Goal: Task Accomplishment & Management: Use online tool/utility

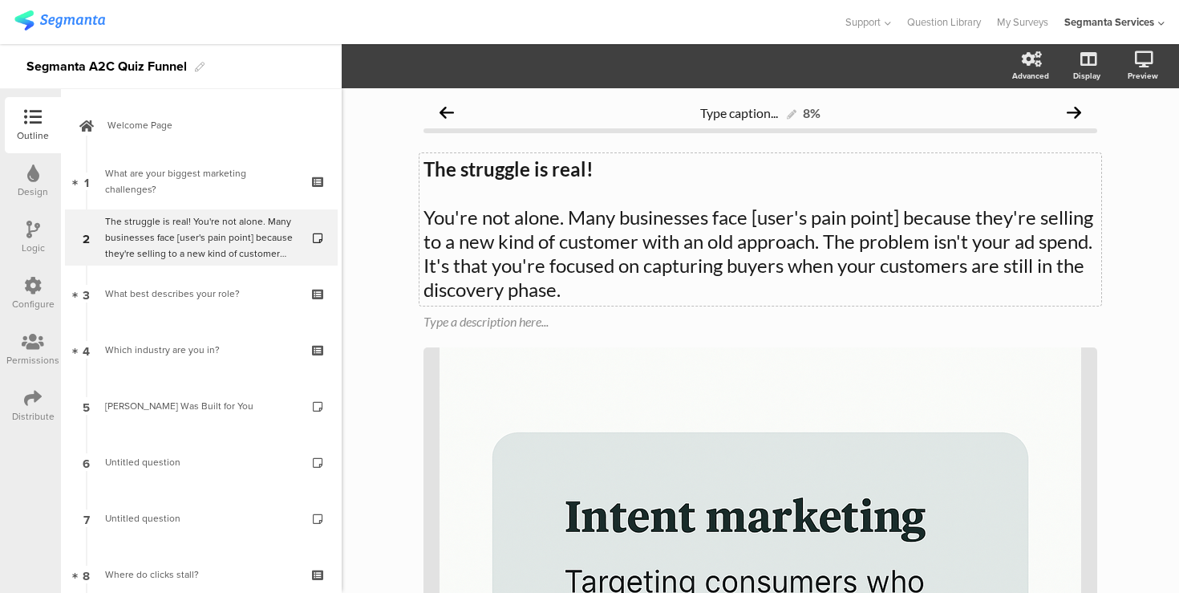
click at [824, 240] on div "The struggle is real! You're not alone. Many businesses face [user's pain point…" at bounding box center [760, 229] width 682 height 152
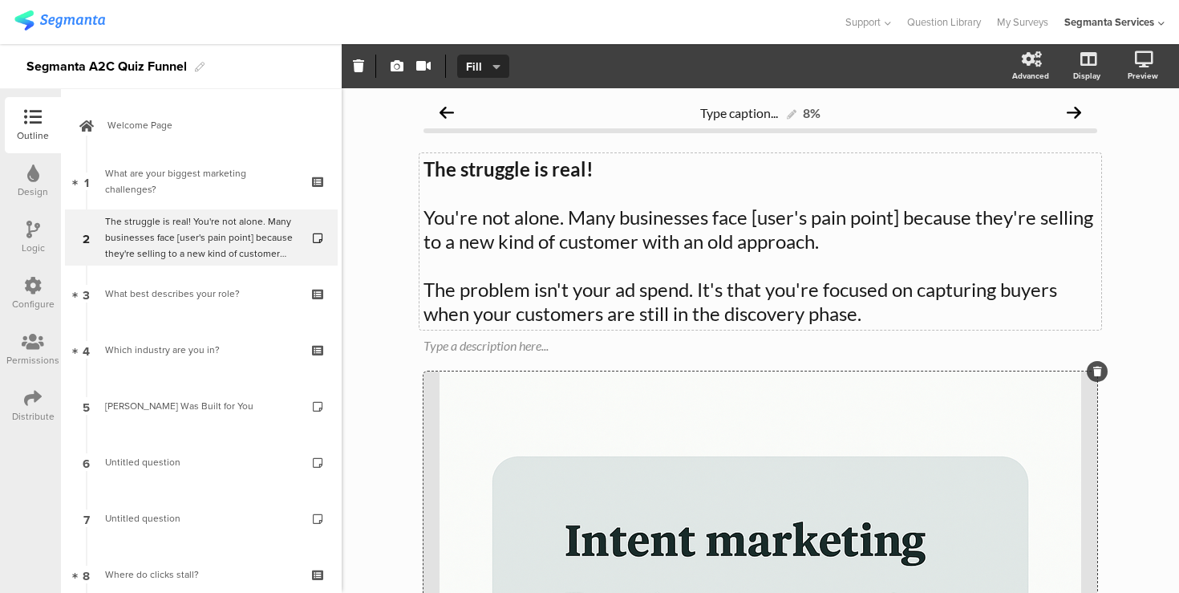
click at [396, 68] on icon "button" at bounding box center [397, 65] width 13 height 13
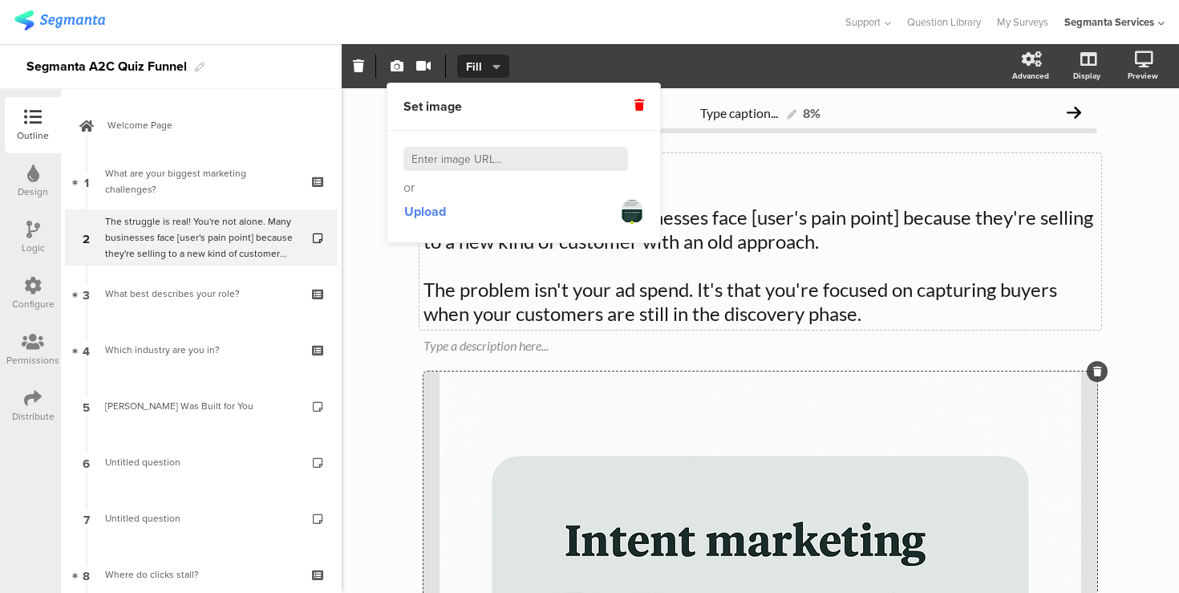
click at [459, 158] on input at bounding box center [515, 159] width 225 height 24
click at [646, 101] on div "Set image" at bounding box center [523, 106] width 273 height 47
click at [637, 103] on icon at bounding box center [639, 104] width 10 height 11
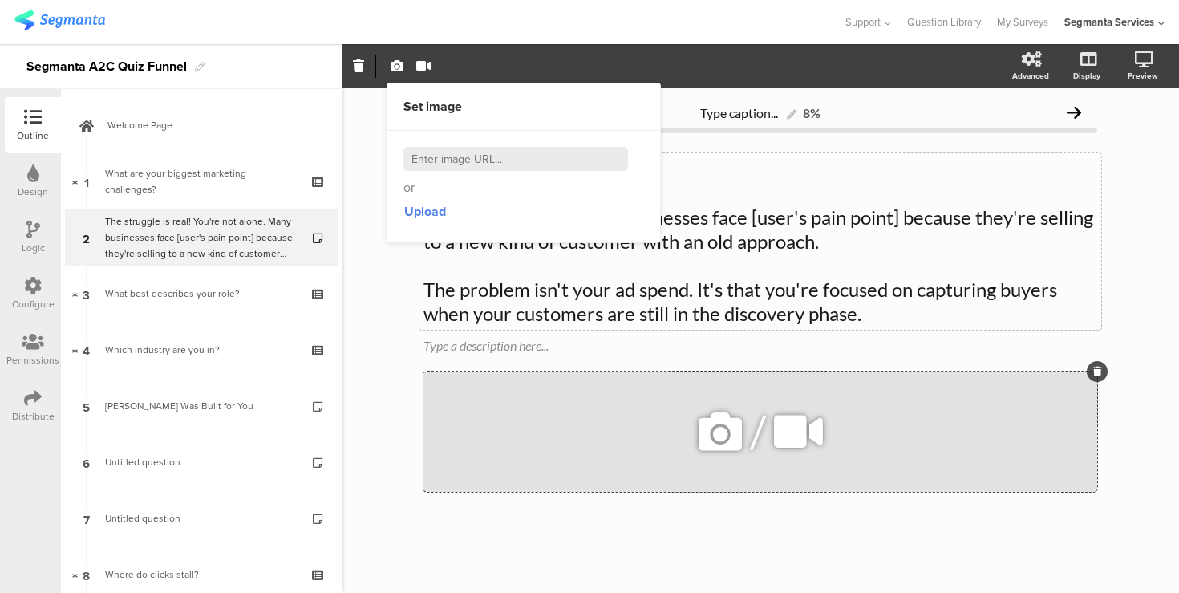
click at [544, 391] on div "/" at bounding box center [760, 431] width 674 height 120
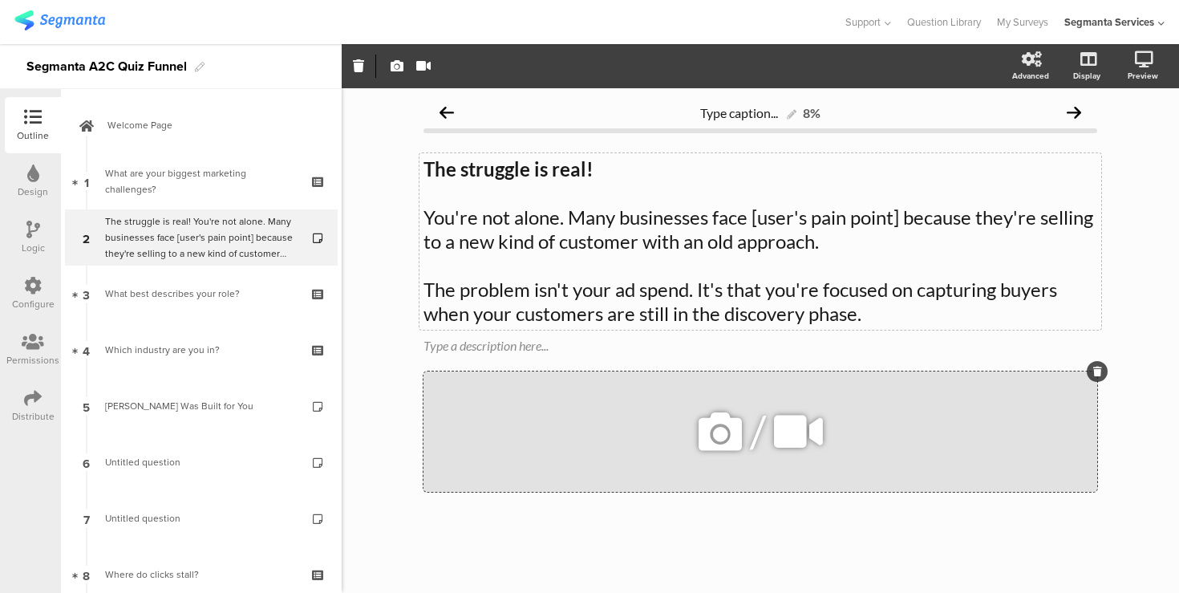
click at [511, 409] on div "/" at bounding box center [760, 431] width 674 height 120
click at [397, 64] on icon "button" at bounding box center [397, 65] width 13 height 13
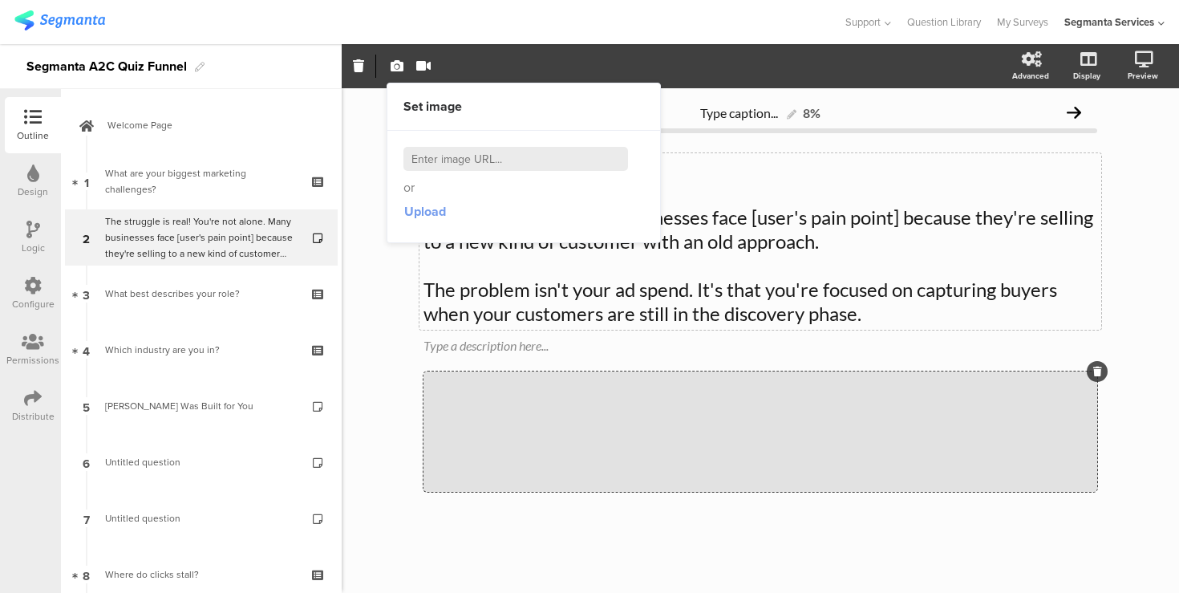
click at [418, 204] on span "Upload" at bounding box center [425, 211] width 42 height 18
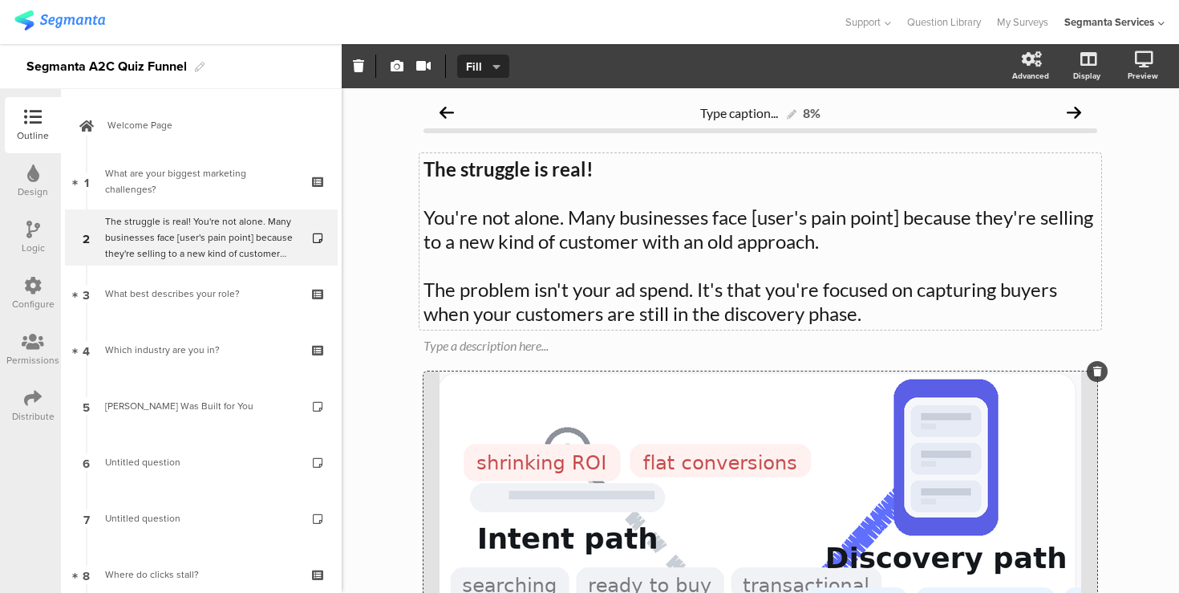
click at [363, 253] on div "Type caption... 8% The struggle is real! You're not alone. Many businesses face…" at bounding box center [760, 455] width 837 height 735
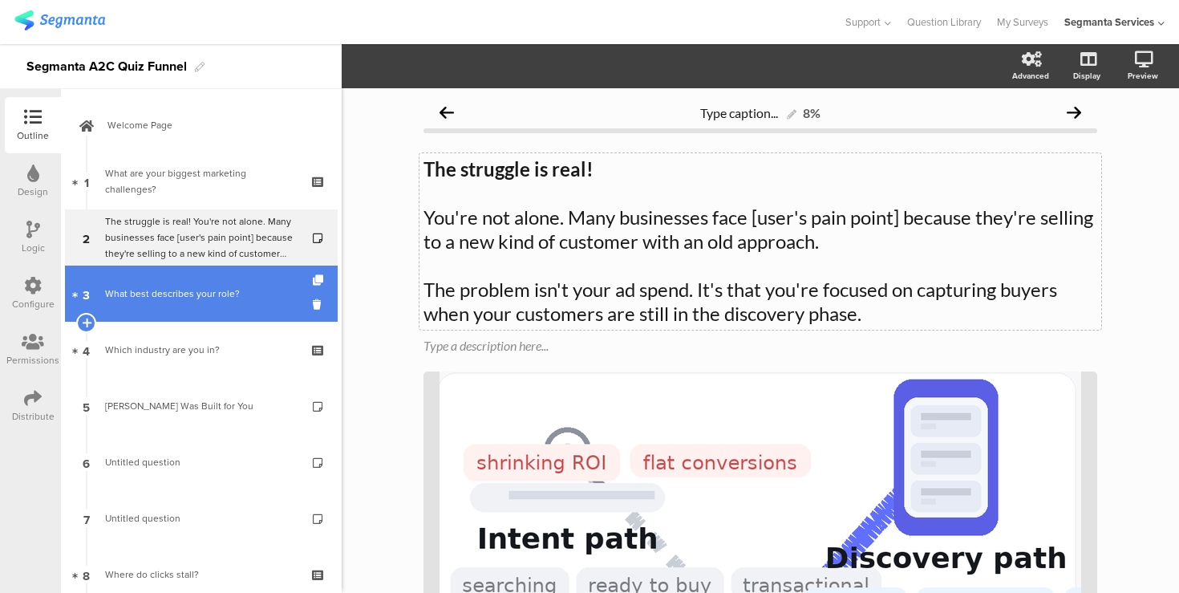
click at [237, 280] on link "3 What best describes your role?" at bounding box center [201, 293] width 273 height 56
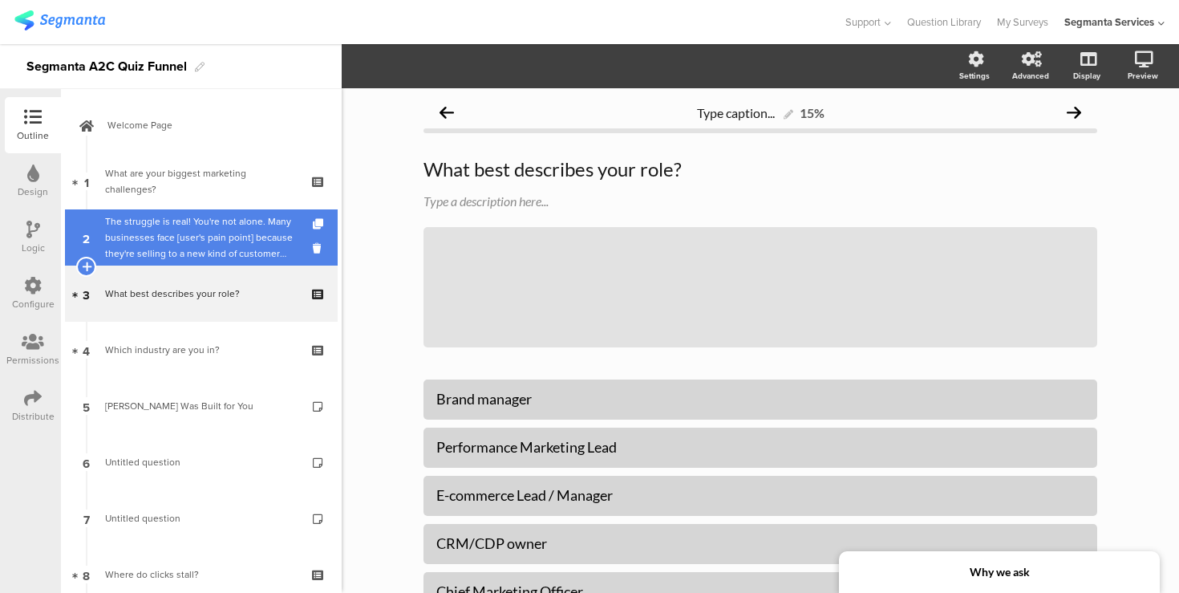
click at [264, 233] on div "The struggle is real! You're not alone. Many businesses face [user's pain point…" at bounding box center [201, 237] width 192 height 48
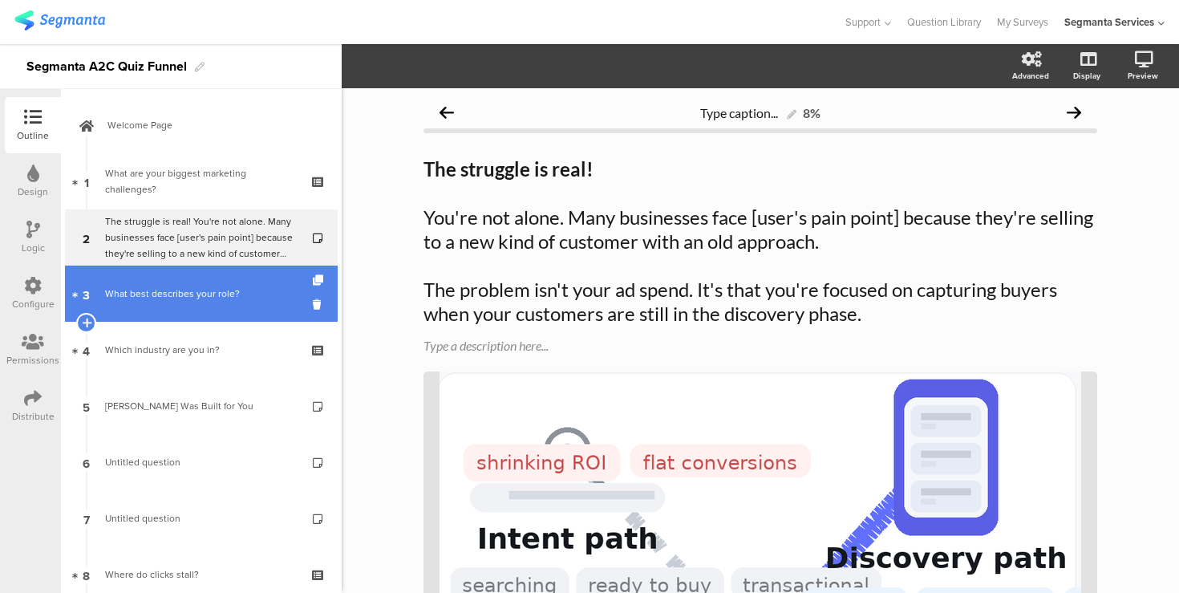
click at [237, 307] on link "3 What best describes your role?" at bounding box center [201, 293] width 273 height 56
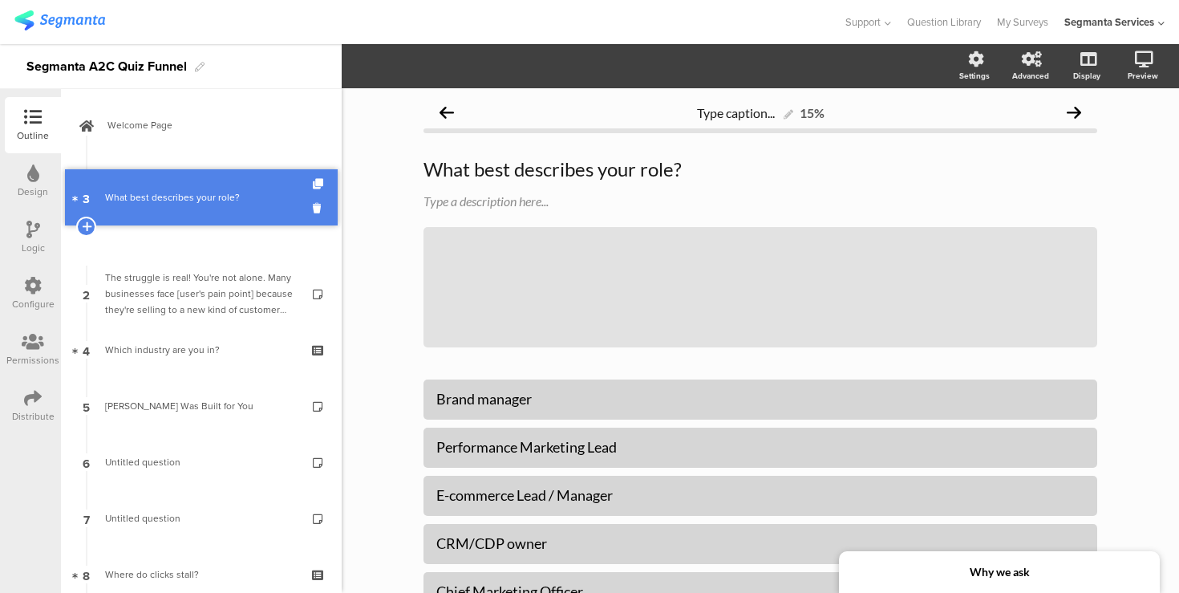
drag, startPoint x: 237, startPoint y: 307, endPoint x: 241, endPoint y: 212, distance: 95.5
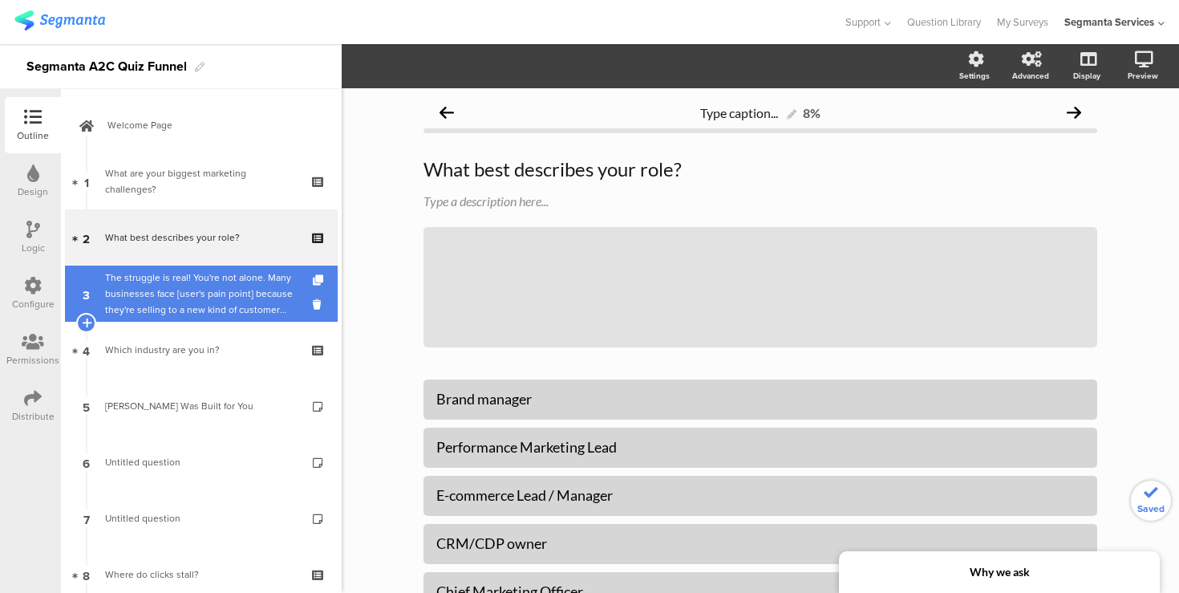
click at [205, 291] on div "The struggle is real! You're not alone. Many businesses face [user's pain point…" at bounding box center [201, 293] width 192 height 48
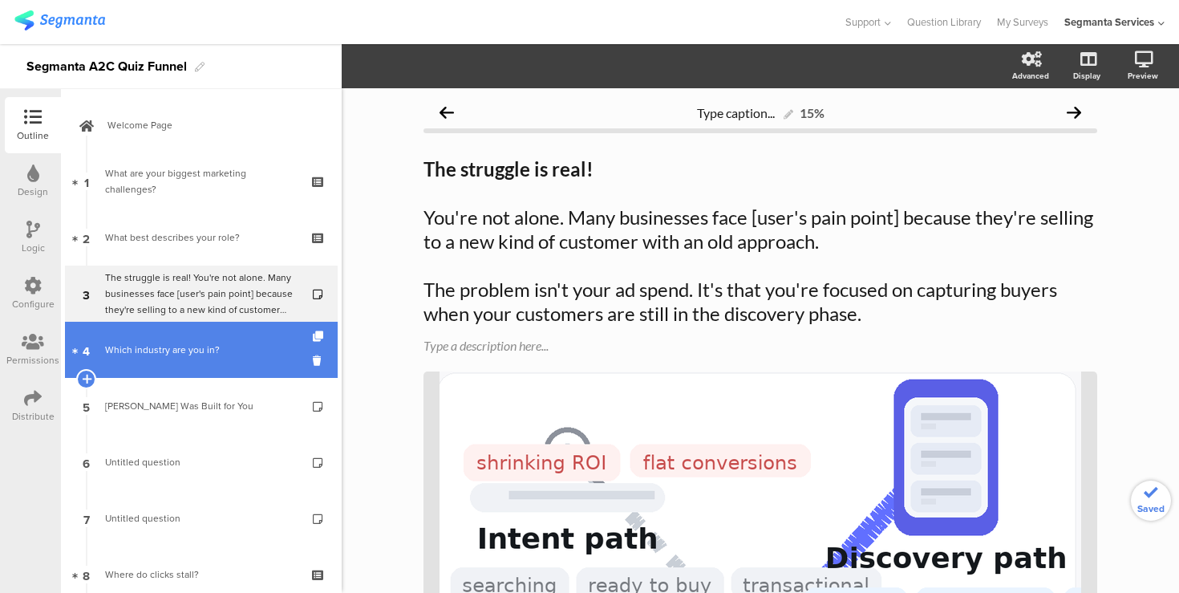
click at [199, 354] on div "Which industry are you in?" at bounding box center [201, 350] width 192 height 16
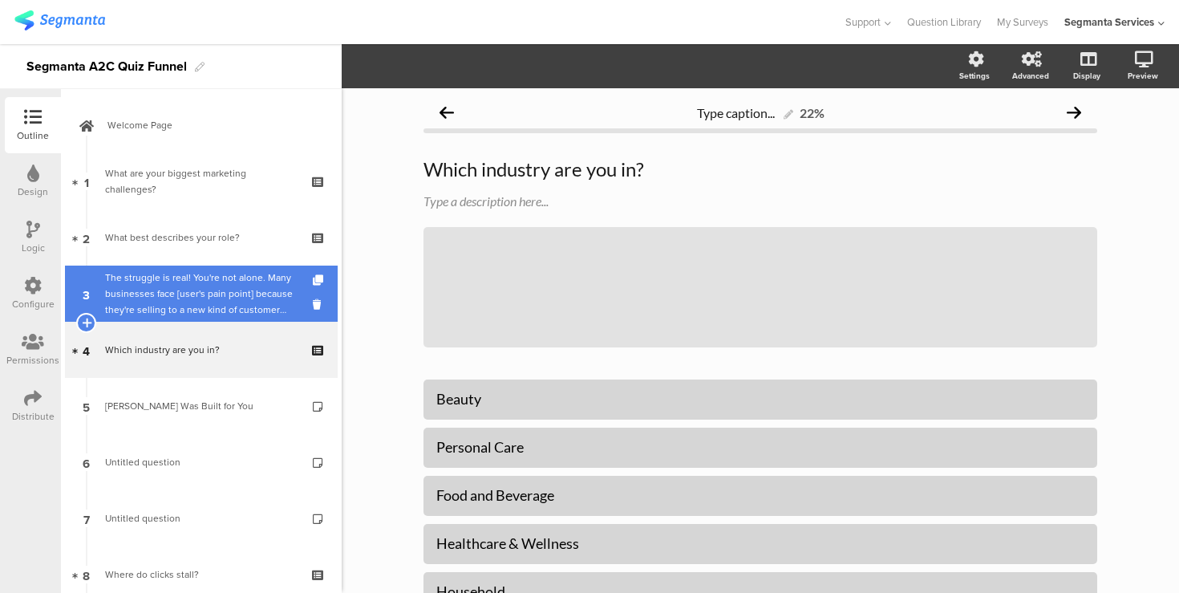
click at [192, 282] on div "The struggle is real! You're not alone. Many businesses face [user's pain point…" at bounding box center [201, 293] width 192 height 48
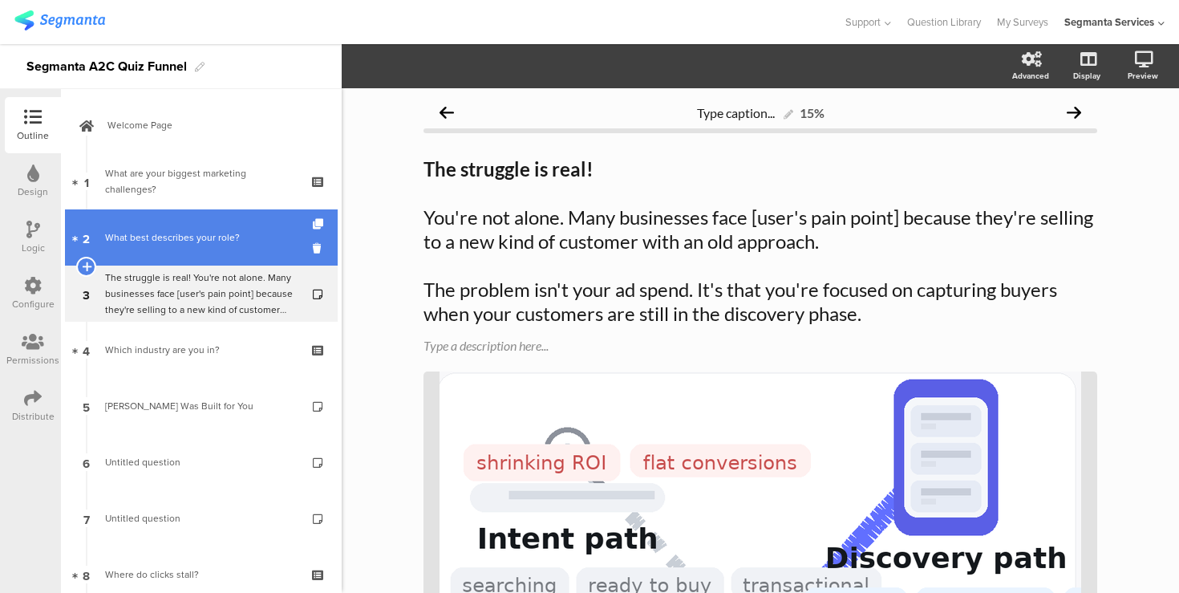
click at [174, 251] on link "2 What best describes your role?" at bounding box center [201, 237] width 273 height 56
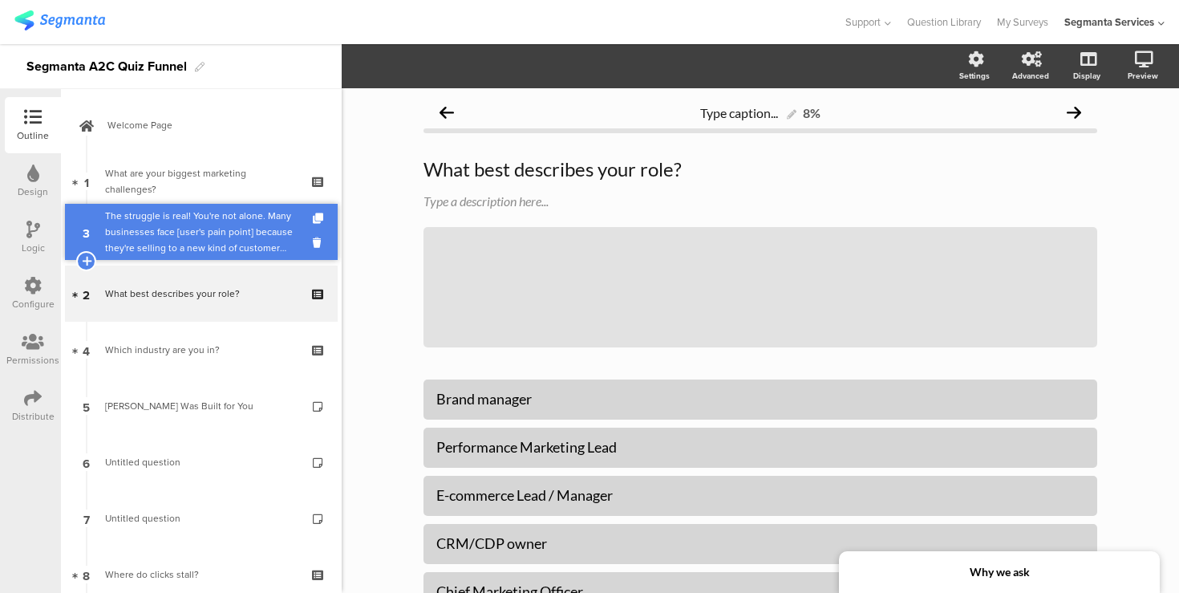
drag, startPoint x: 171, startPoint y: 273, endPoint x: 171, endPoint y: 212, distance: 61.8
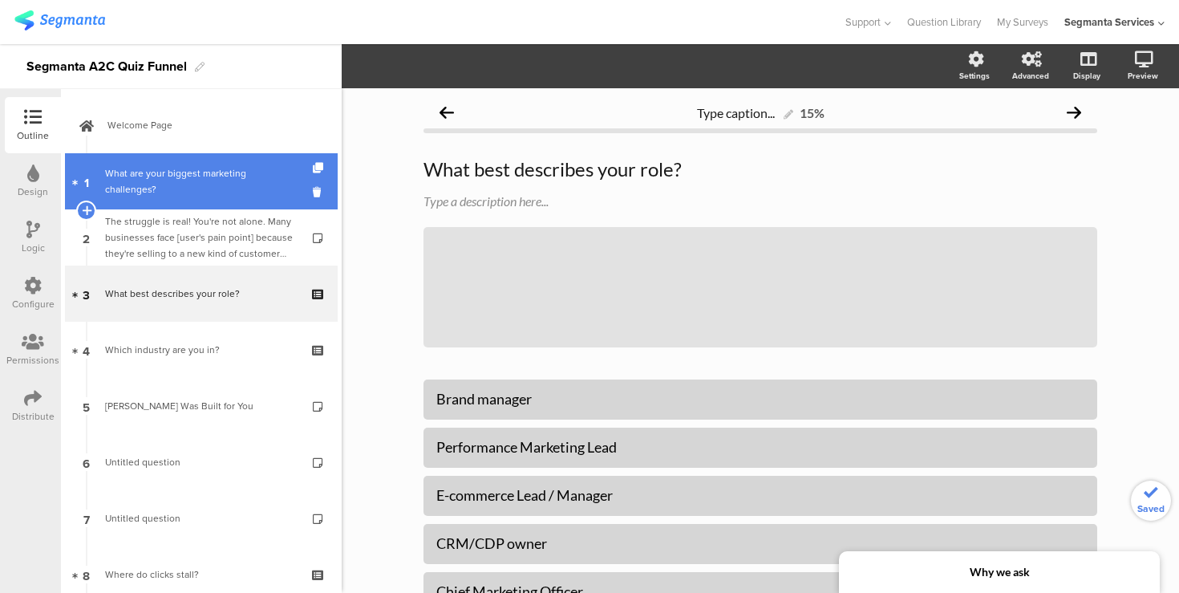
click at [175, 176] on div "What are your biggest marketing challenges?" at bounding box center [201, 181] width 192 height 32
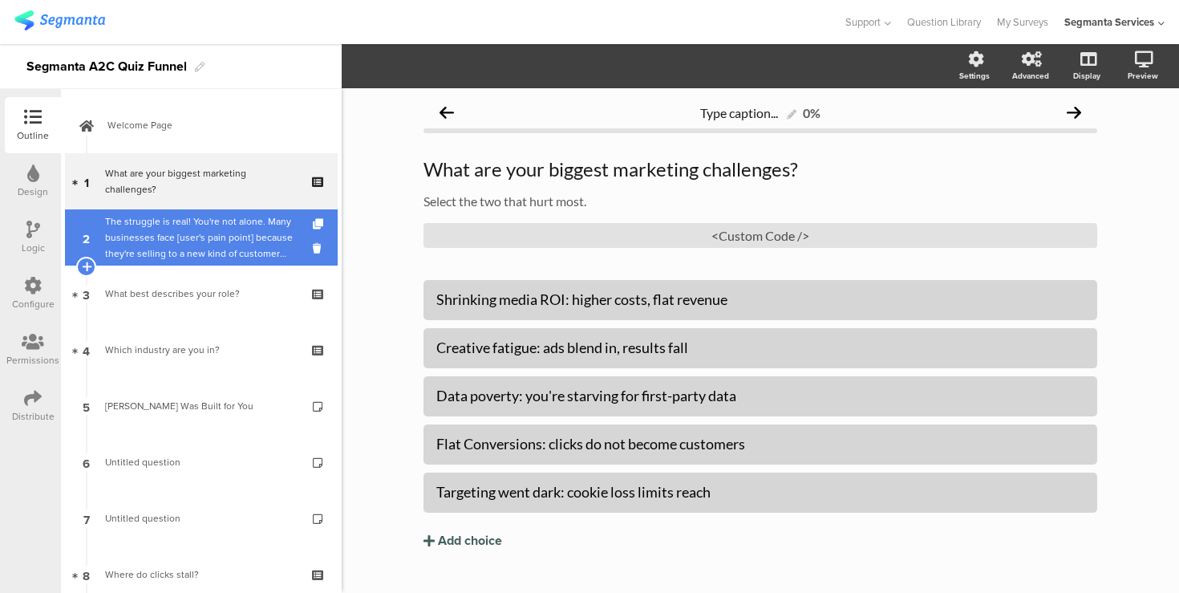
click at [183, 240] on div "The struggle is real! You're not alone. Many businesses face [user's pain point…" at bounding box center [201, 237] width 192 height 48
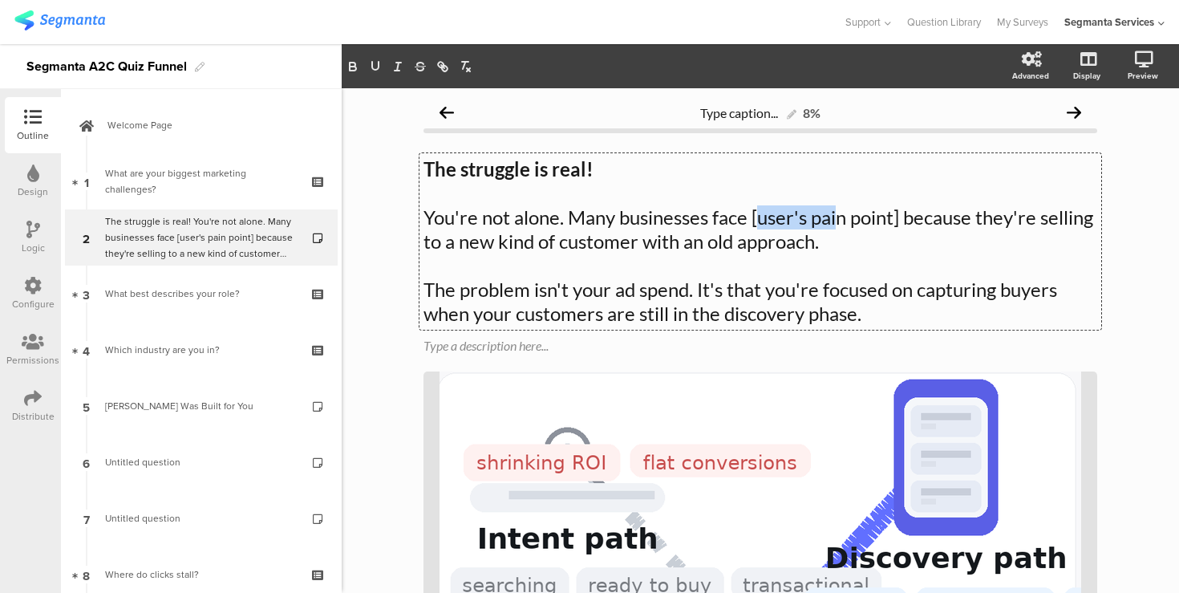
drag, startPoint x: 756, startPoint y: 216, endPoint x: 836, endPoint y: 212, distance: 79.5
click at [836, 212] on div "The struggle is real! You're not alone. Many businesses face [user's pain point…" at bounding box center [760, 241] width 682 height 176
click at [897, 221] on p "You're not alone. Many businesses face [user's pain point] because they're sell…" at bounding box center [760, 229] width 674 height 48
click at [360, 236] on div "Type caption... 8% The struggle is real! You're not alone. Many businesses face…" at bounding box center [760, 455] width 837 height 735
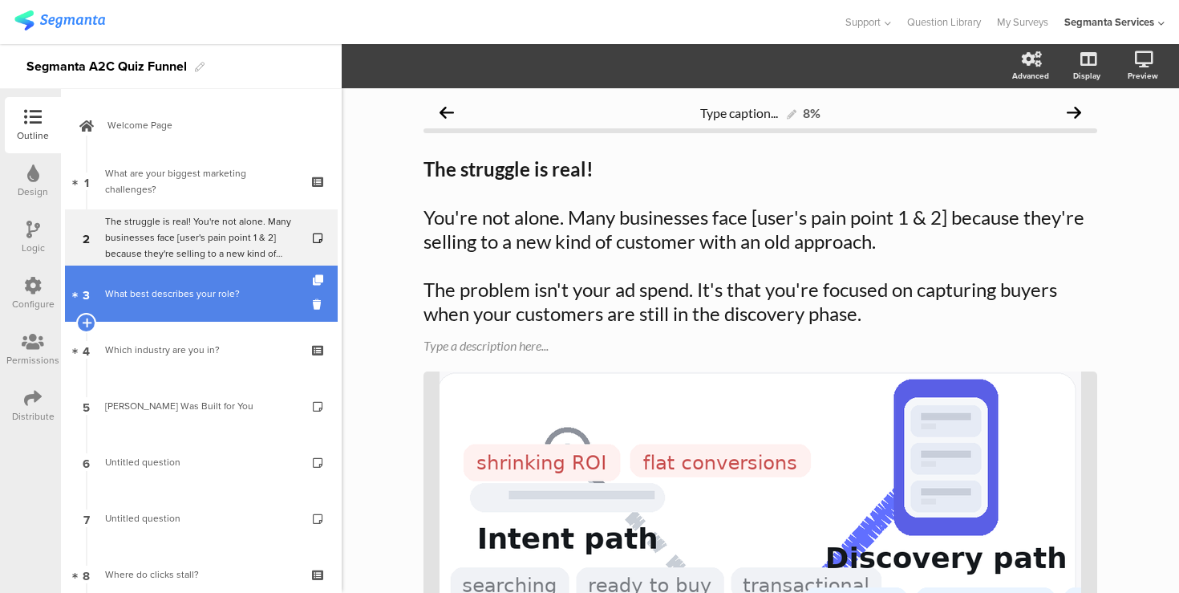
click at [237, 295] on div "What best describes your role?" at bounding box center [201, 294] width 192 height 16
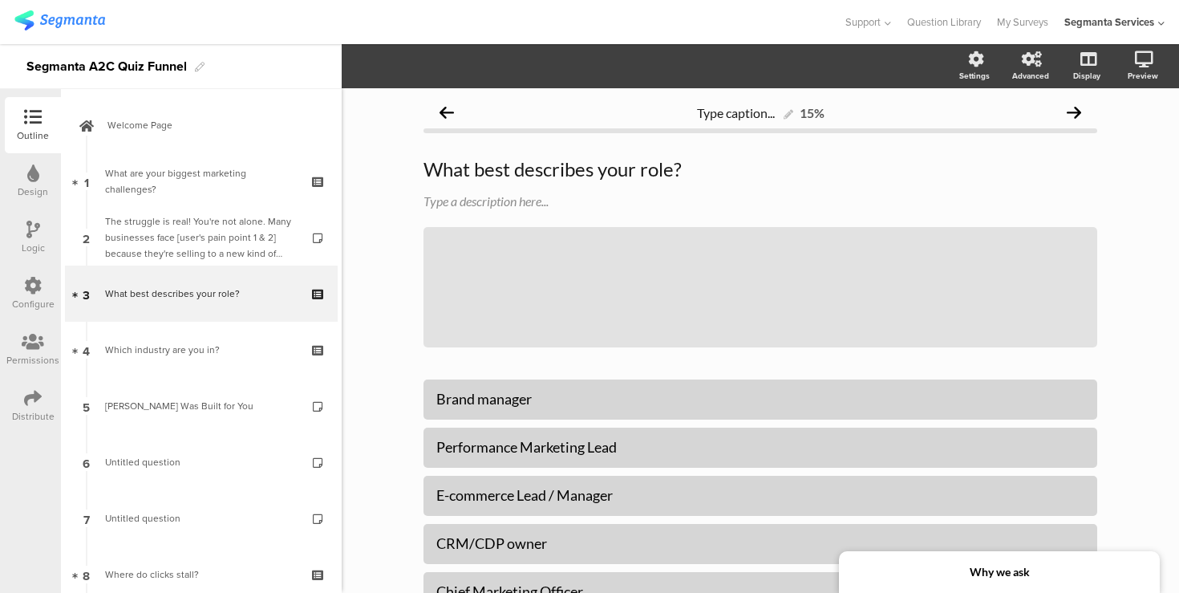
click at [401, 304] on div "Type caption... 15% What best describes your role? What best describes your rol…" at bounding box center [760, 478] width 837 height 781
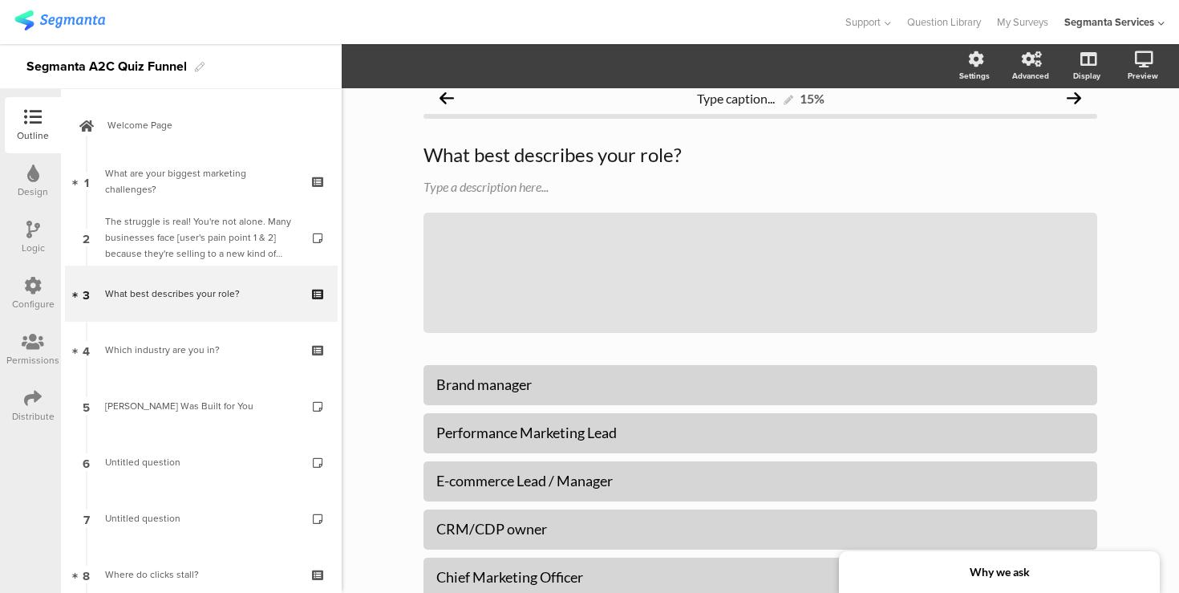
scroll to position [23, 0]
